Goal: Check status

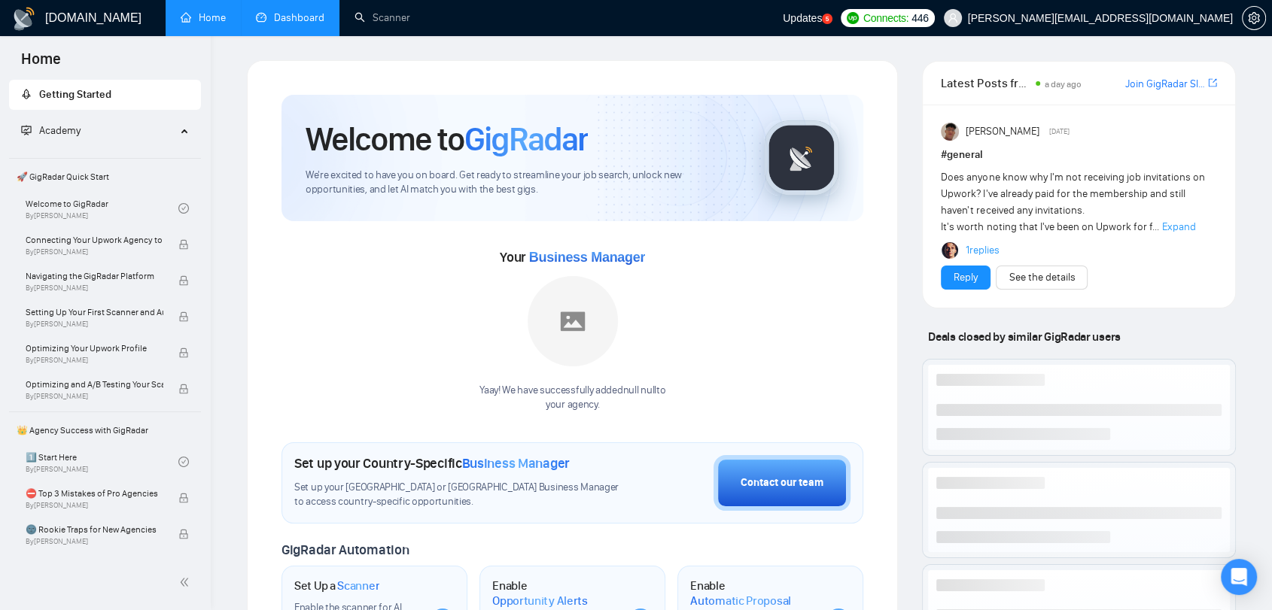
click at [282, 24] on link "Dashboard" at bounding box center [290, 17] width 68 height 13
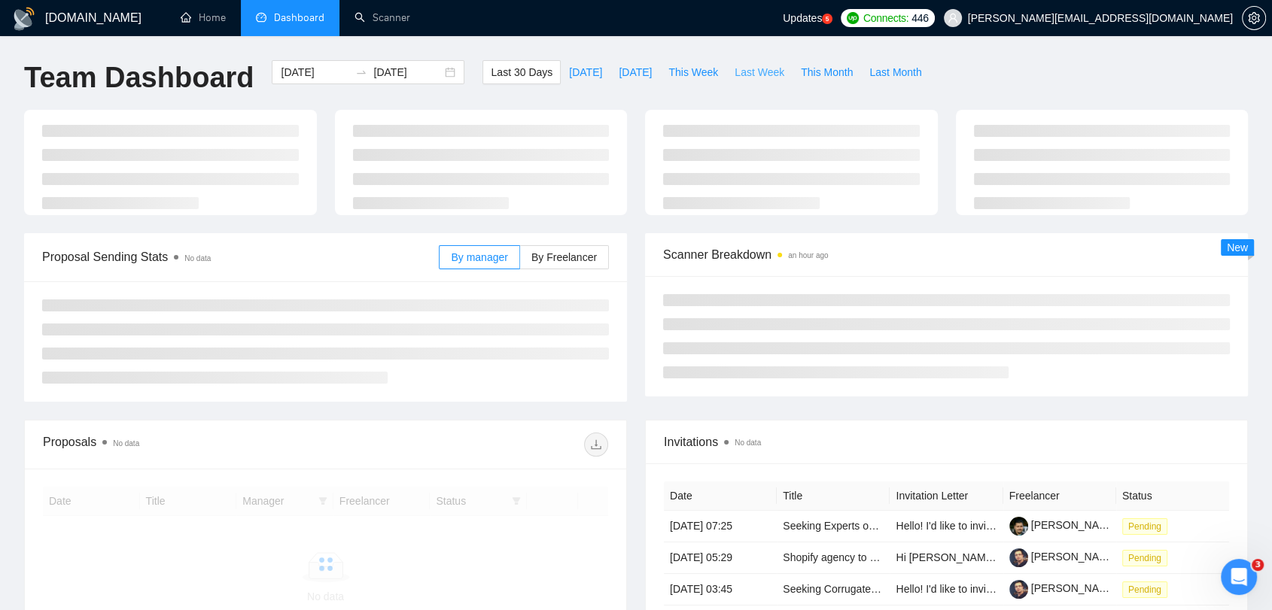
click at [734, 70] on span "Last Week" at bounding box center [759, 72] width 50 height 17
type input "[DATE]"
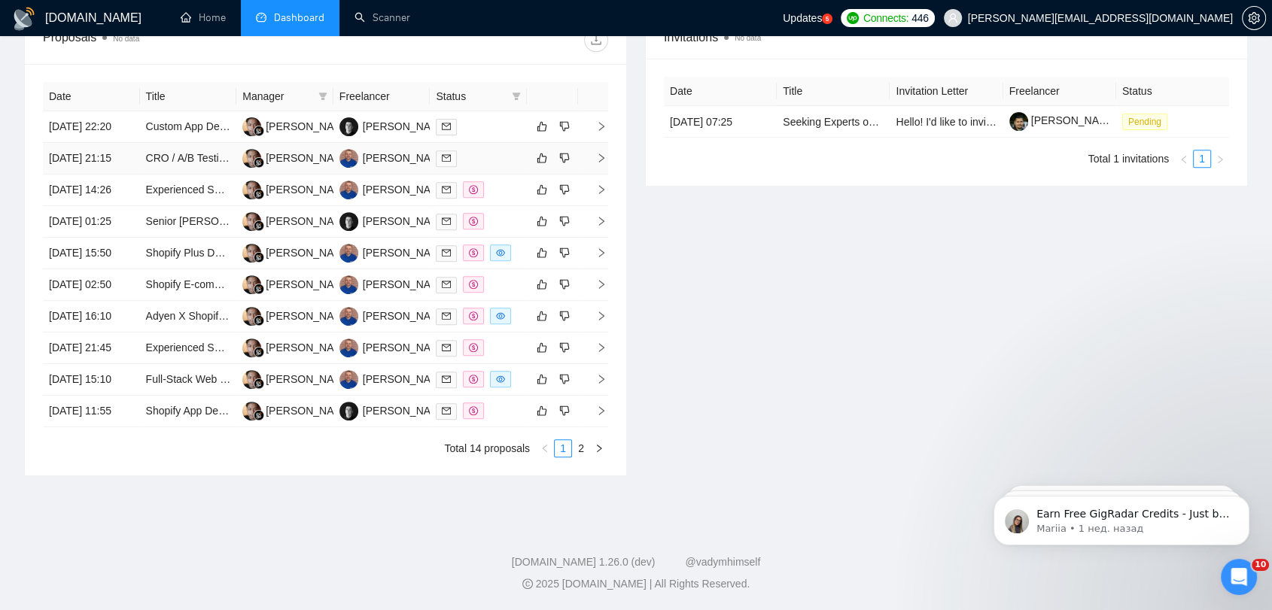
scroll to position [712, 0]
click at [578, 453] on link "2" at bounding box center [581, 448] width 17 height 17
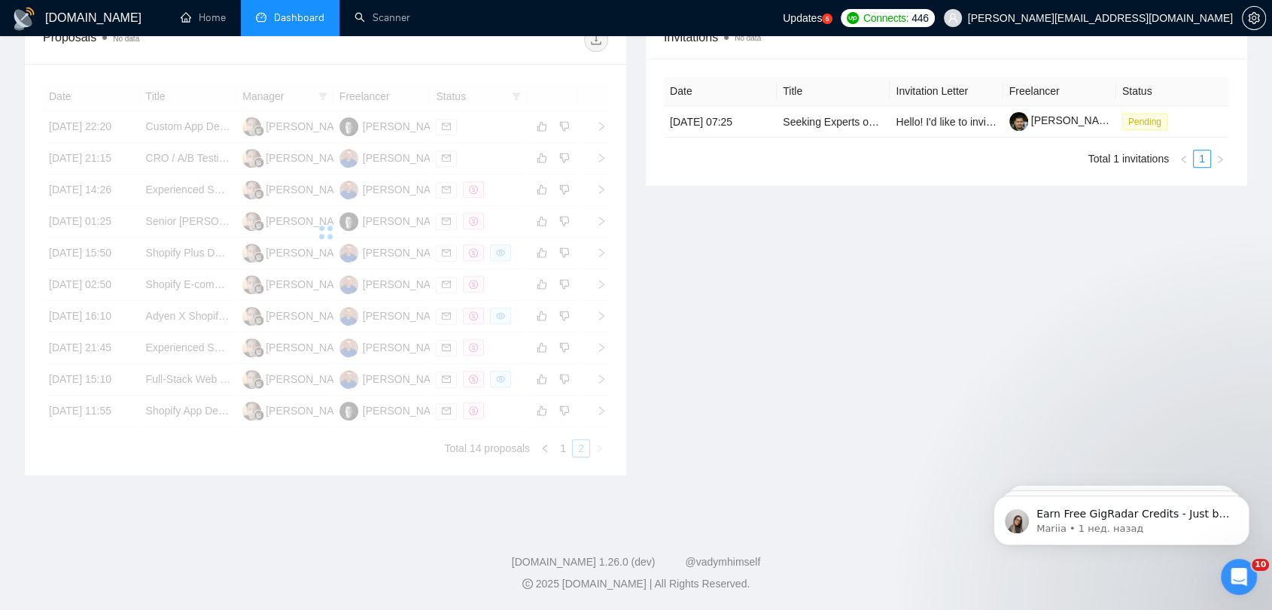
scroll to position [437, 0]
